Goal: Task Accomplishment & Management: Use online tool/utility

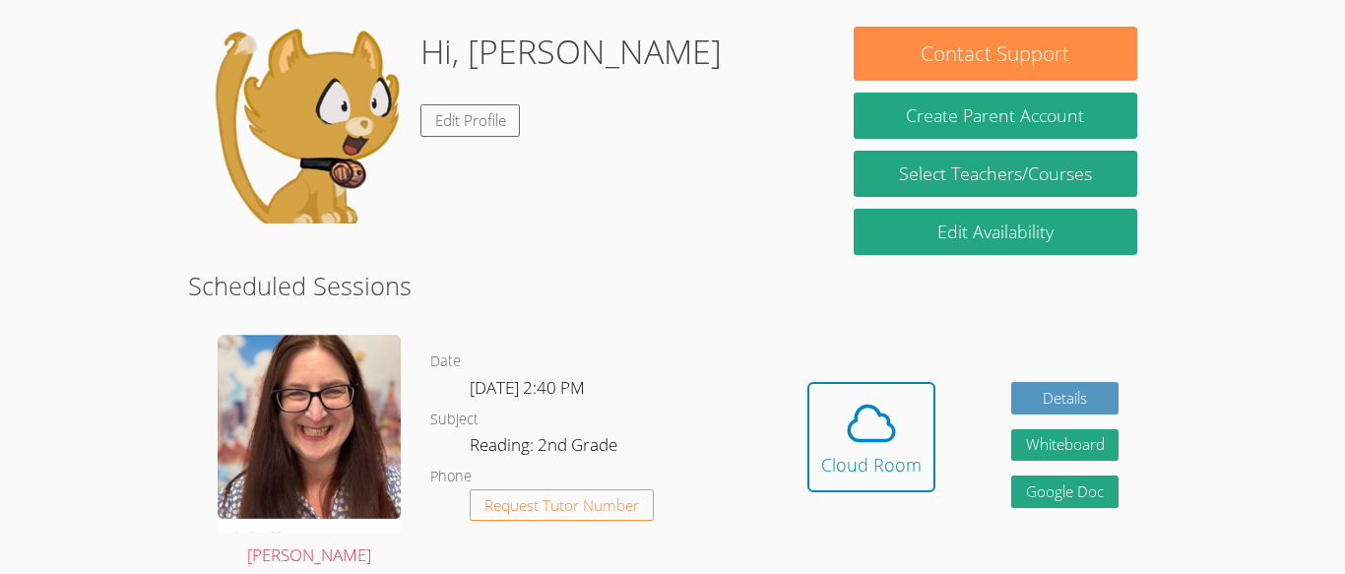
scroll to position [167, 0]
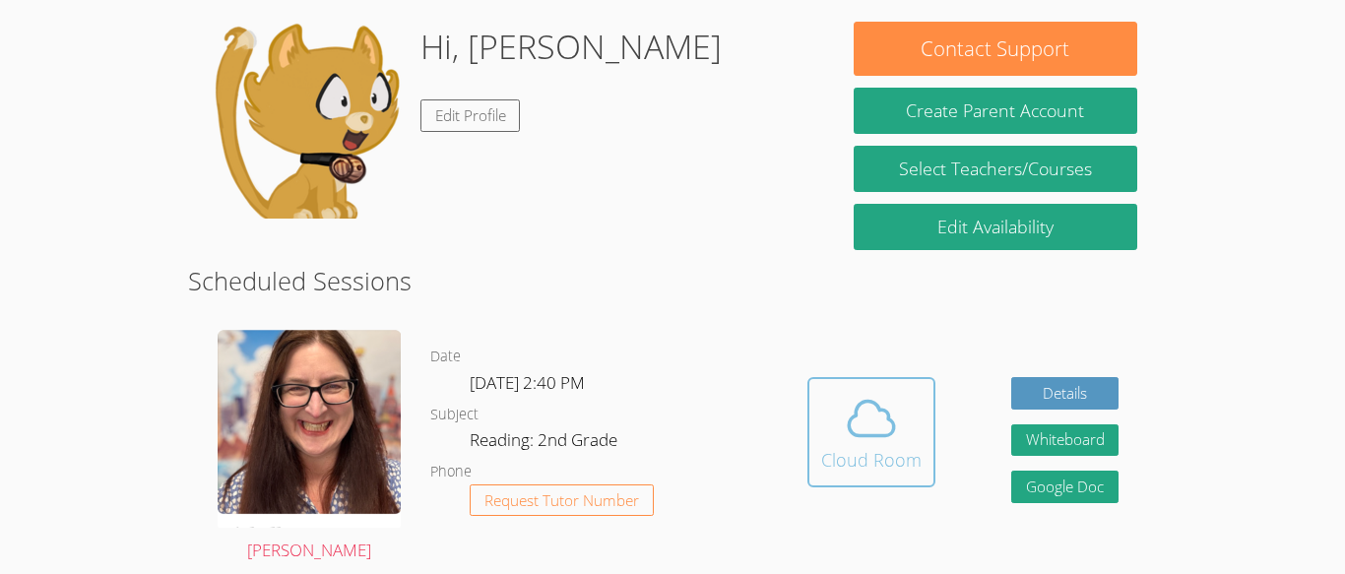
click at [875, 427] on icon at bounding box center [871, 418] width 55 height 55
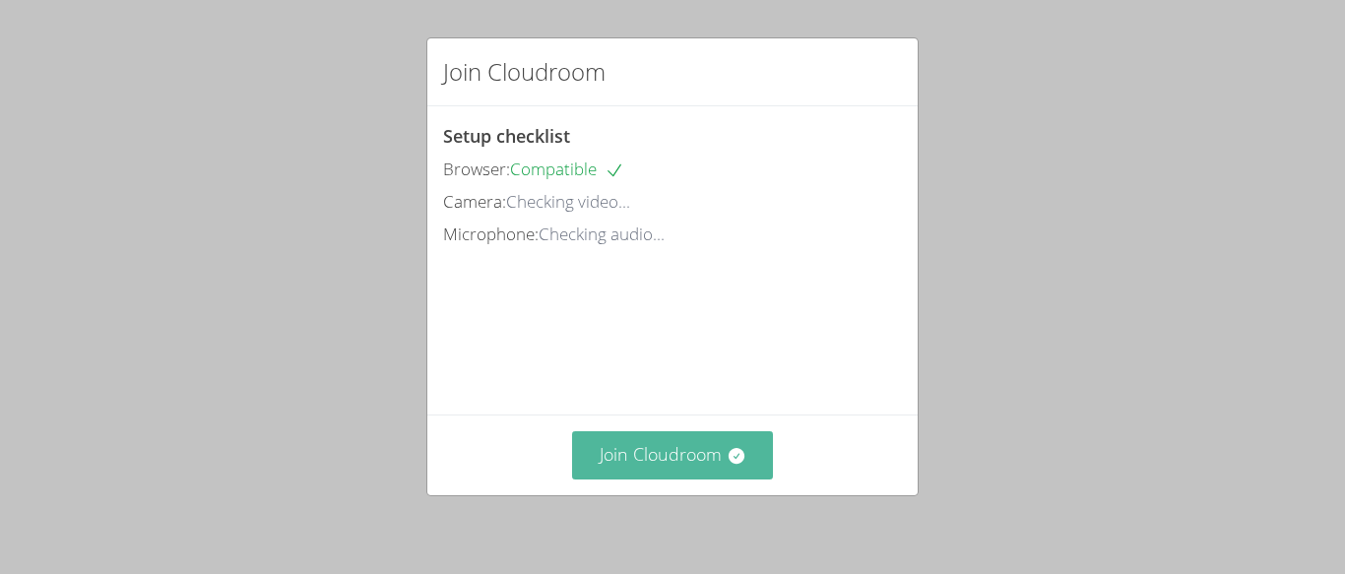
click at [688, 447] on button "Join Cloudroom" at bounding box center [673, 455] width 202 height 48
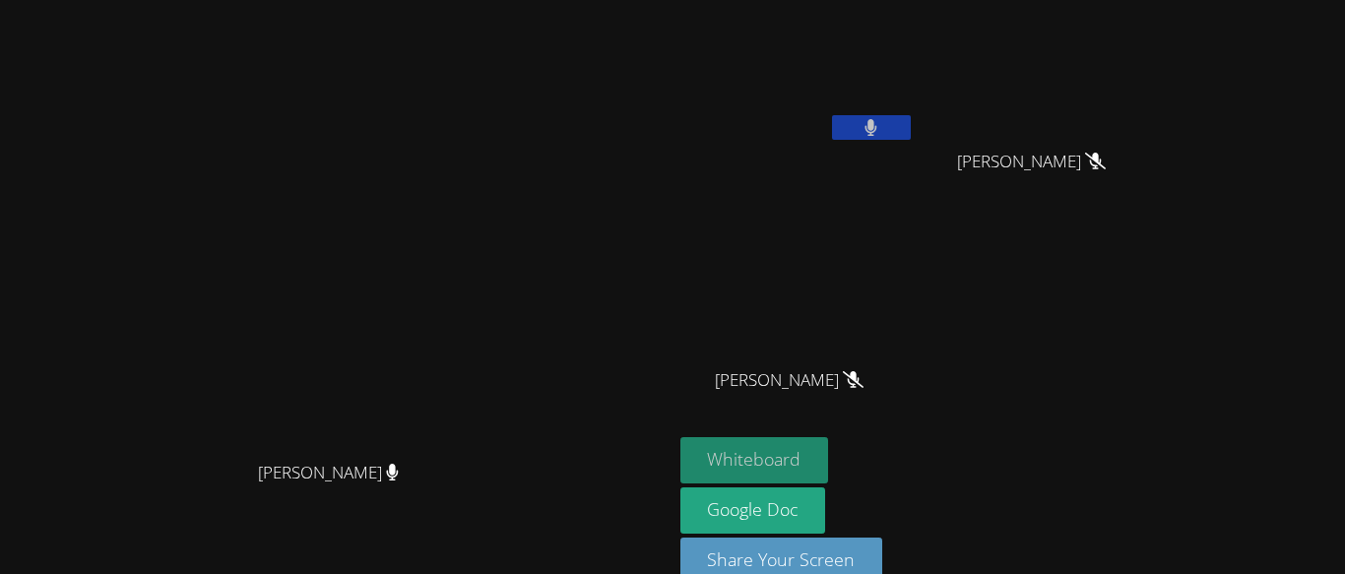
click at [829, 456] on button "Whiteboard" at bounding box center [755, 460] width 149 height 46
